Goal: Find specific page/section

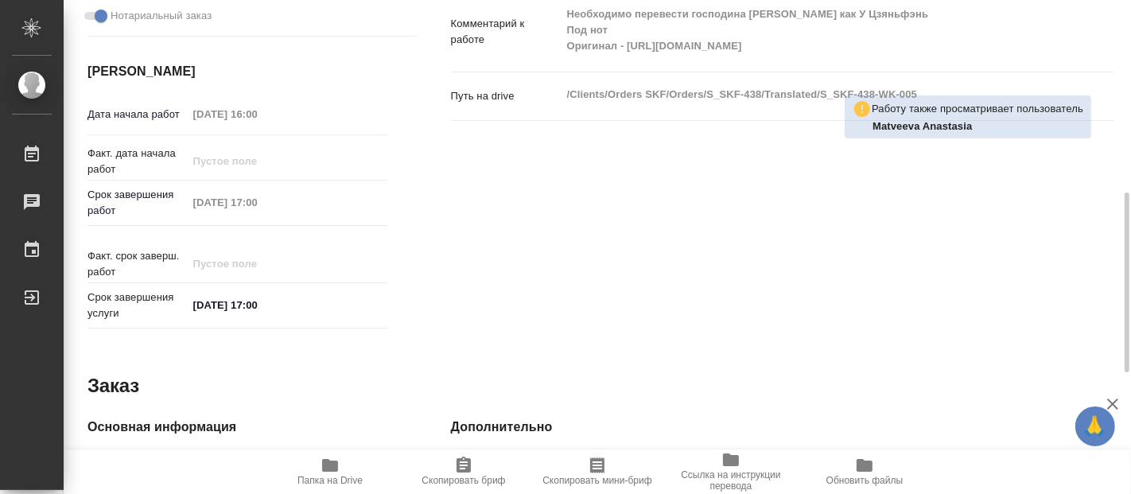
scroll to position [353, 0]
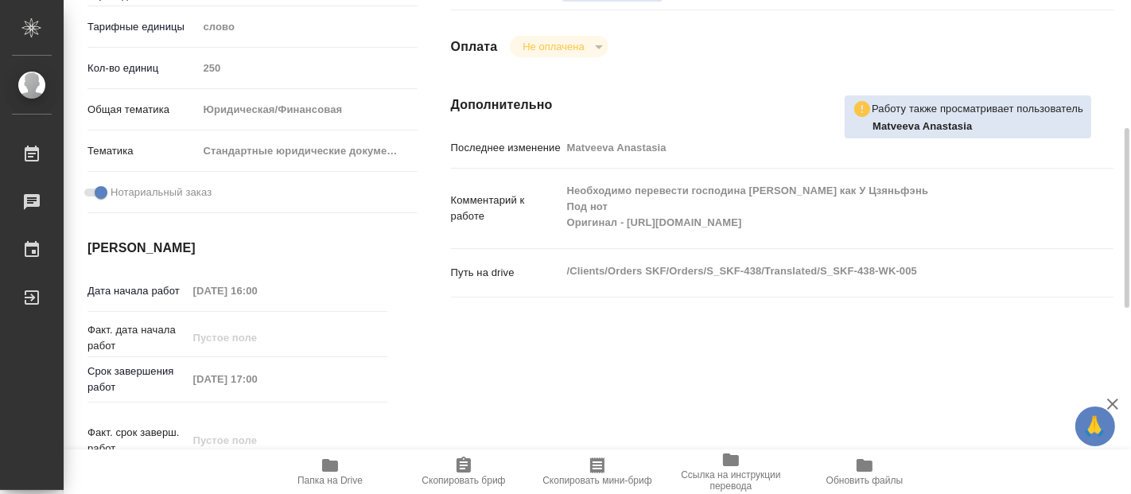
click at [317, 468] on span "Папка на Drive" at bounding box center [330, 471] width 115 height 30
